Goal: Information Seeking & Learning: Learn about a topic

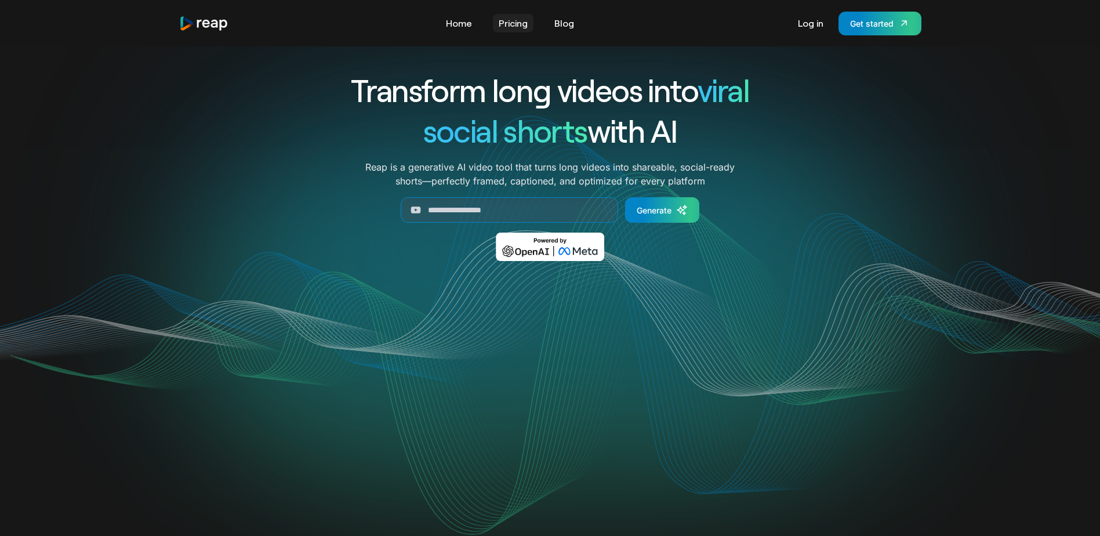
click at [519, 24] on link "Pricing" at bounding box center [513, 23] width 41 height 19
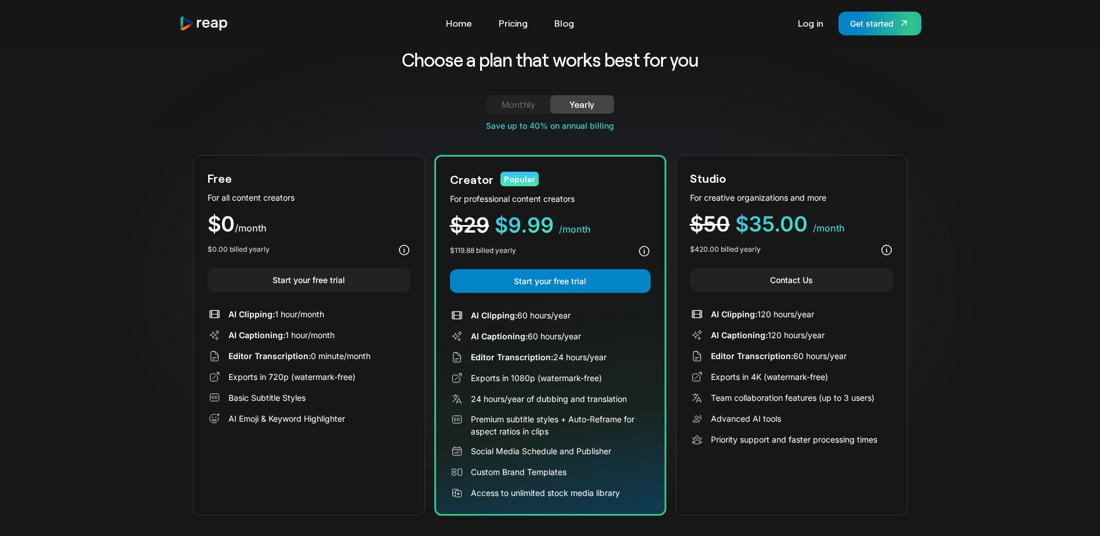
scroll to position [23, 0]
